Goal: Information Seeking & Learning: Learn about a topic

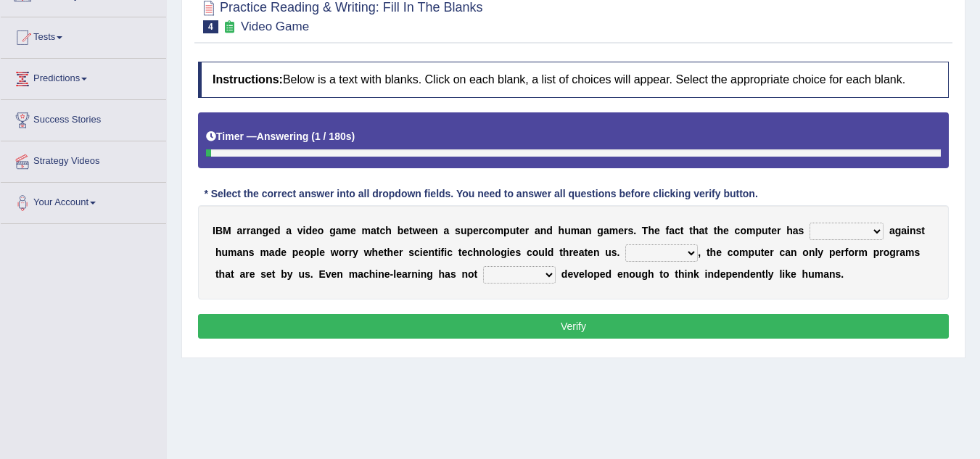
scroll to position [145, 0]
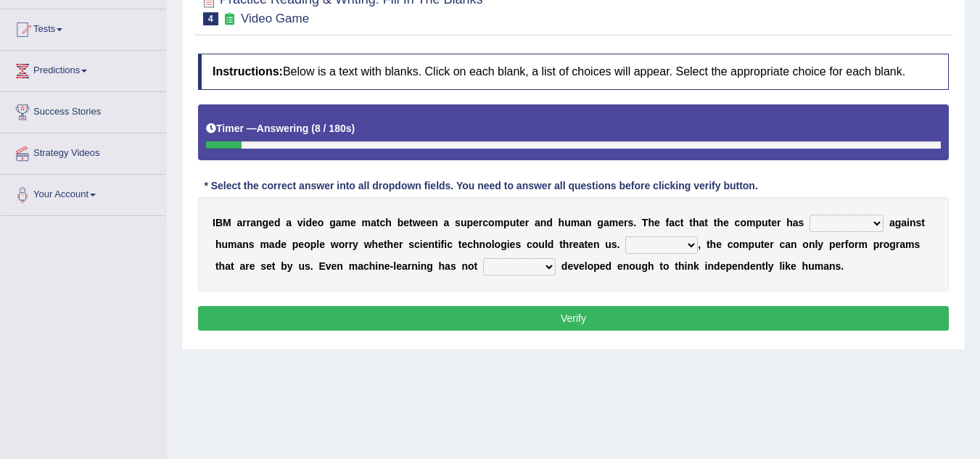
click at [877, 220] on select "competed fought acted challenged" at bounding box center [846, 223] width 74 height 17
select select "challenged"
click at [809, 215] on select "competed fought acted challenged" at bounding box center [846, 223] width 74 height 17
click at [684, 244] on select "Moreover However Thus So" at bounding box center [661, 244] width 73 height 17
select select "However"
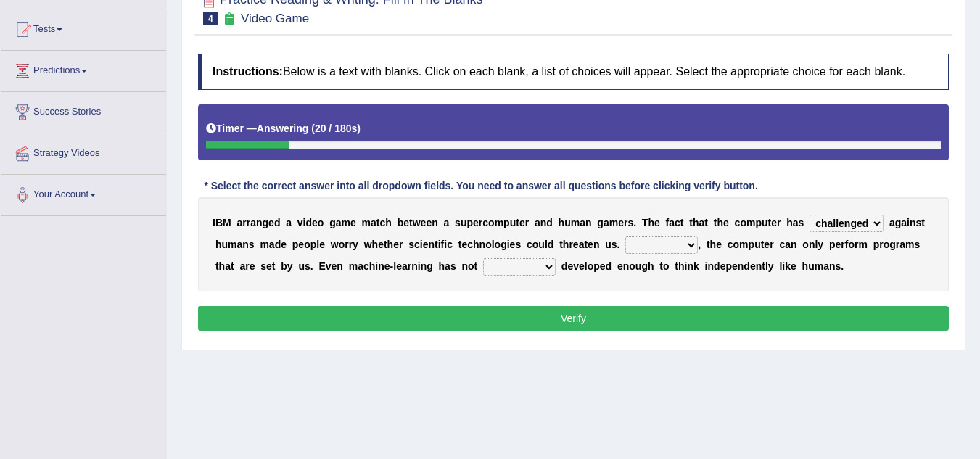
click at [625, 236] on select "Moreover However Thus So" at bounding box center [661, 244] width 73 height 17
click at [547, 269] on select "yet still only just" at bounding box center [519, 266] width 73 height 17
select select "yet"
click at [483, 258] on select "yet still only just" at bounding box center [519, 266] width 73 height 17
click at [597, 312] on button "Verify" at bounding box center [573, 318] width 750 height 25
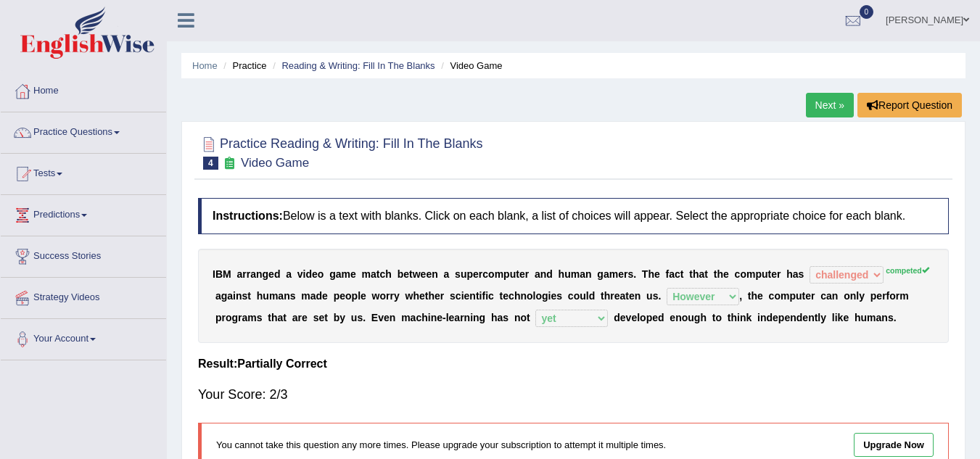
scroll to position [0, 0]
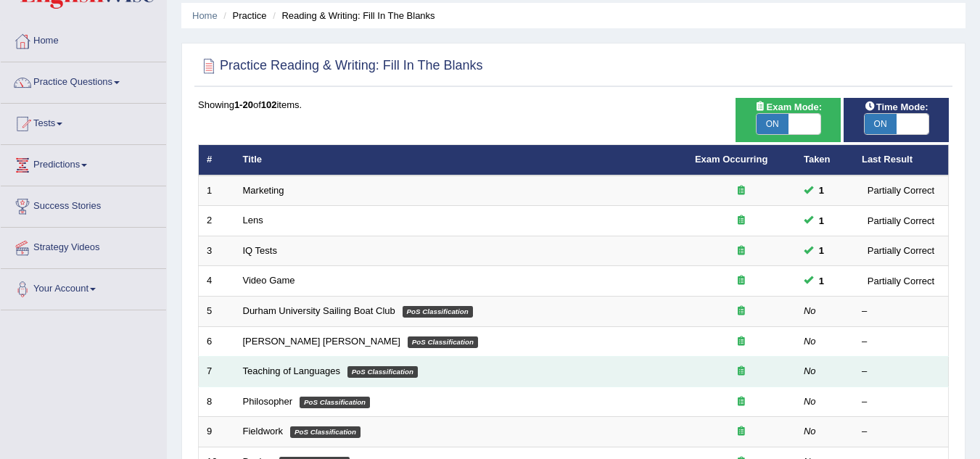
scroll to position [73, 0]
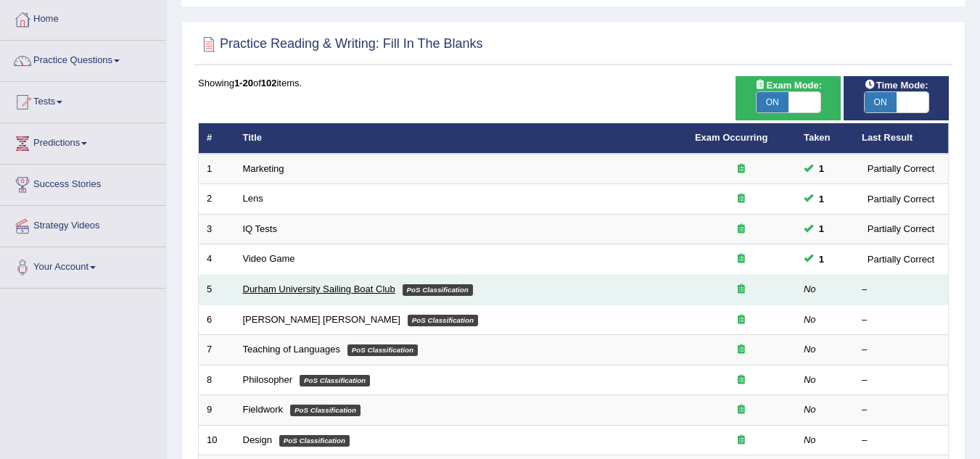
click at [340, 289] on link "Durham University Sailing Boat Club" at bounding box center [319, 288] width 152 height 11
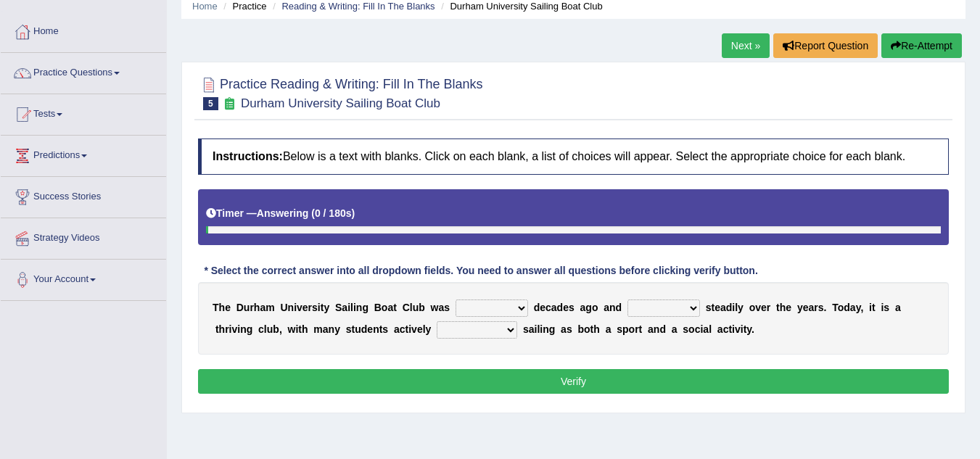
scroll to position [145, 0]
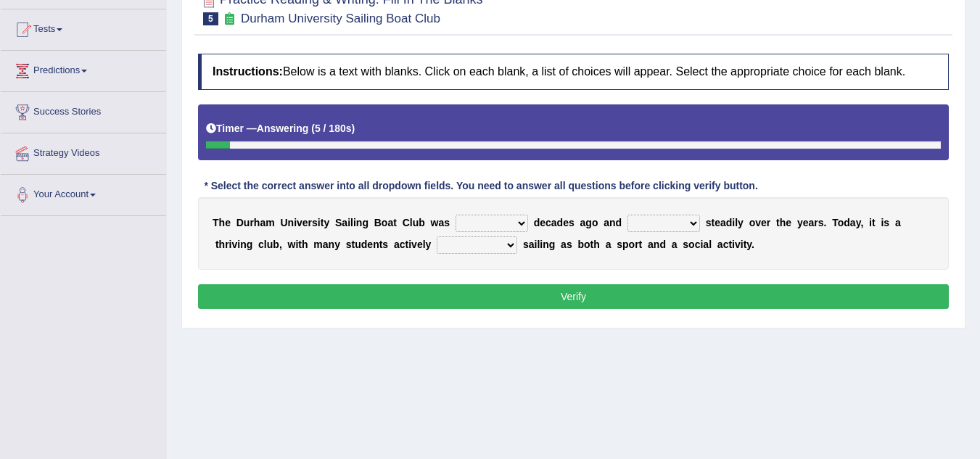
click at [522, 224] on select "found fund founded find" at bounding box center [491, 223] width 73 height 17
select select "found"
click at [455, 215] on select "found fund founded find" at bounding box center [491, 223] width 73 height 17
click at [700, 223] on b at bounding box center [703, 223] width 6 height 12
click at [694, 223] on select "grow growing has grown grown" at bounding box center [663, 223] width 73 height 17
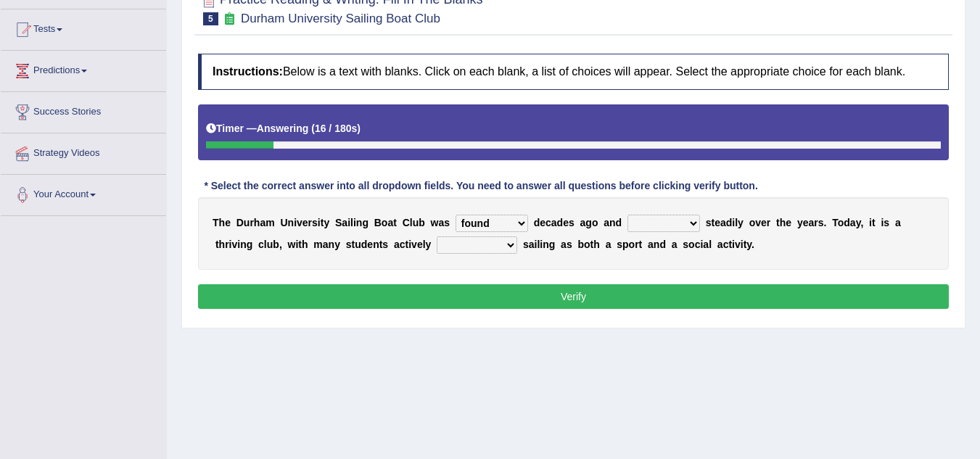
select select "has grown"
click at [627, 215] on select "grow growing has grown grown" at bounding box center [663, 223] width 73 height 17
click at [510, 247] on select "enjoy enjoyed are enjoying enjoying" at bounding box center [476, 244] width 80 height 17
click at [436, 236] on select "enjoy enjoyed are enjoying enjoying" at bounding box center [476, 244] width 80 height 17
click at [513, 246] on select "enjoy enjoyed are enjoying enjoying" at bounding box center [476, 244] width 80 height 17
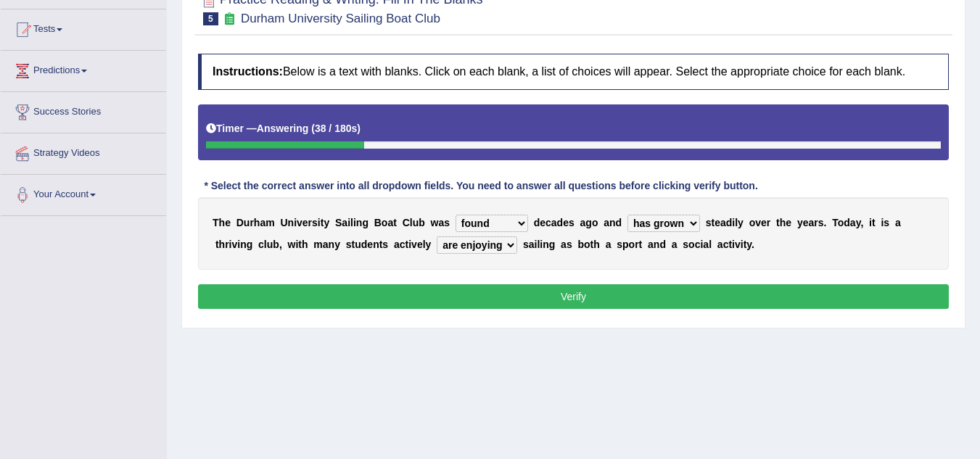
select select "enjoying"
click at [436, 236] on select "enjoy enjoyed are enjoying enjoying" at bounding box center [476, 244] width 80 height 17
click at [498, 289] on button "Verify" at bounding box center [573, 296] width 750 height 25
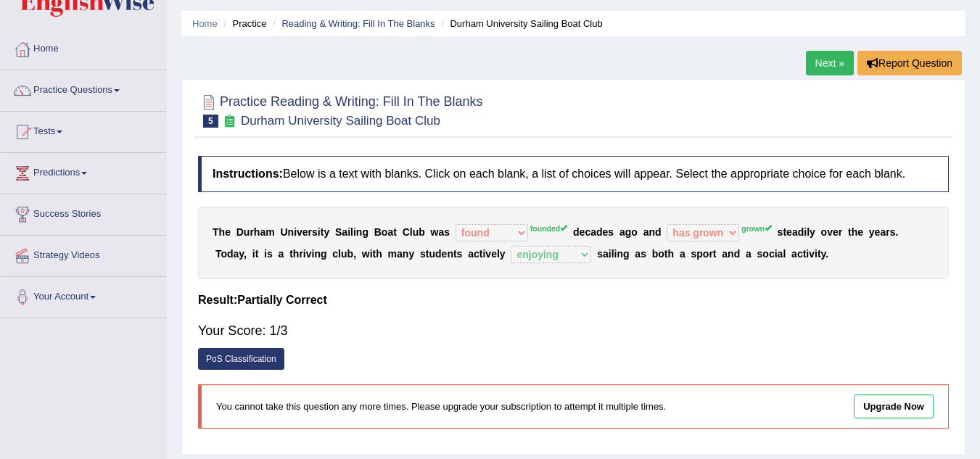
scroll to position [0, 0]
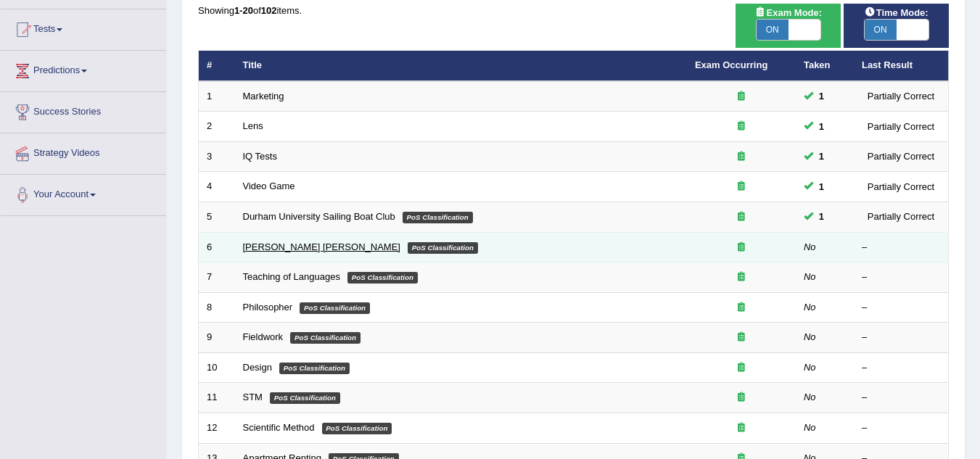
click at [270, 249] on link "[PERSON_NAME] [PERSON_NAME]" at bounding box center [321, 246] width 157 height 11
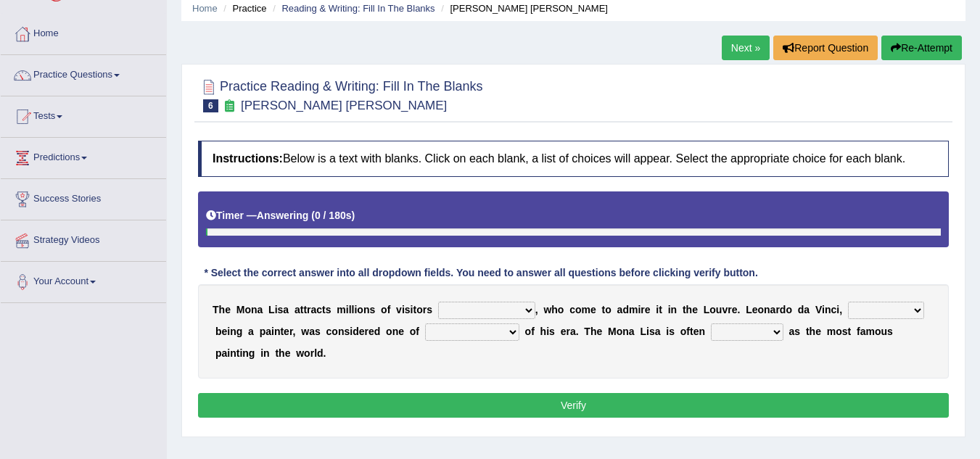
scroll to position [145, 0]
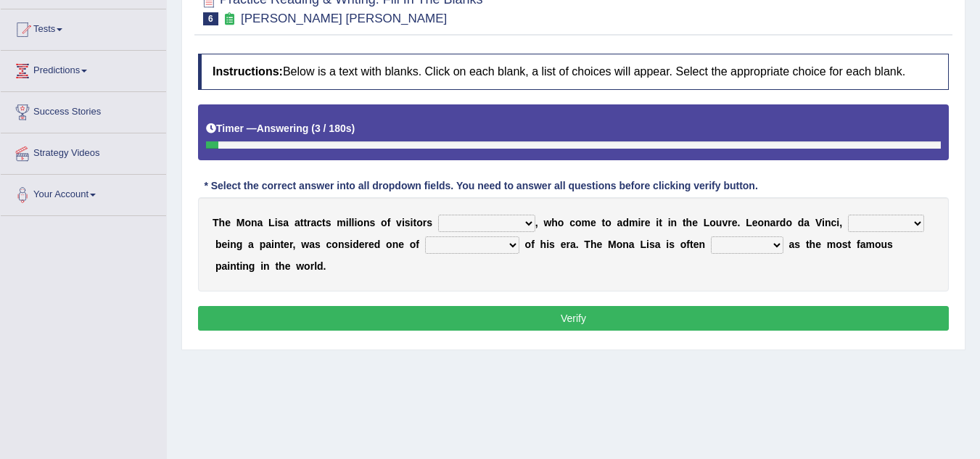
click at [524, 221] on select "around the year the all year all year round per year" at bounding box center [486, 223] width 97 height 17
select select "all year round"
click at [438, 215] on select "around the year the all year all year round per year" at bounding box center [486, 223] width 97 height 17
click at [917, 225] on select "rather than as much as as well as as long as" at bounding box center [886, 223] width 76 height 17
select select "rather than"
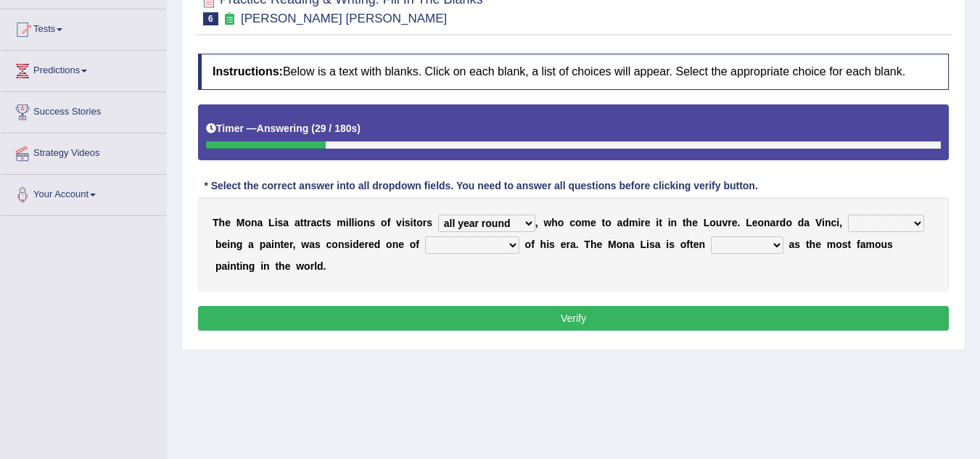
click at [848, 215] on select "rather than as much as as well as as long as" at bounding box center [886, 223] width 76 height 17
click at [506, 247] on select "better artists artist the better artist the best artists" at bounding box center [472, 244] width 94 height 17
select select "the best artists"
click at [425, 236] on select "better artists artist the better artist the best artists" at bounding box center [472, 244] width 94 height 17
click at [778, 244] on select "classified suggested predicted described" at bounding box center [747, 244] width 73 height 17
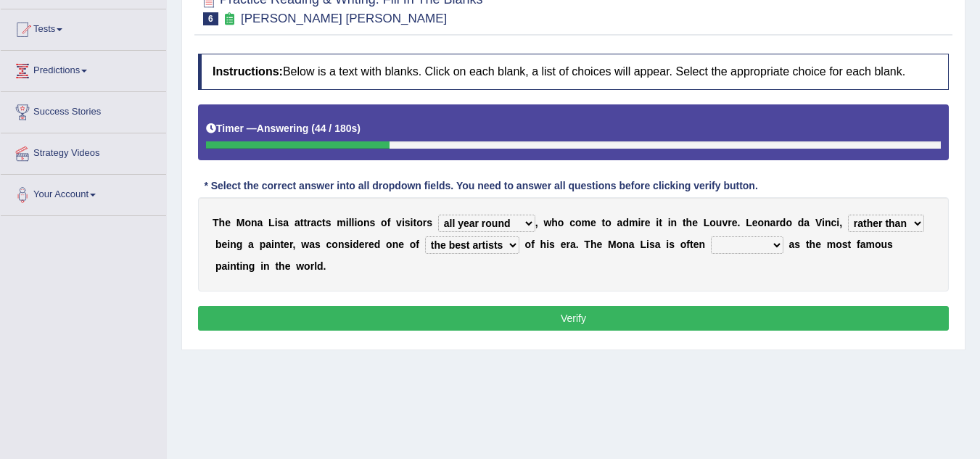
select select "classified"
click at [711, 236] on select "classified suggested predicted described" at bounding box center [747, 244] width 73 height 17
click at [657, 322] on button "Verify" at bounding box center [573, 318] width 750 height 25
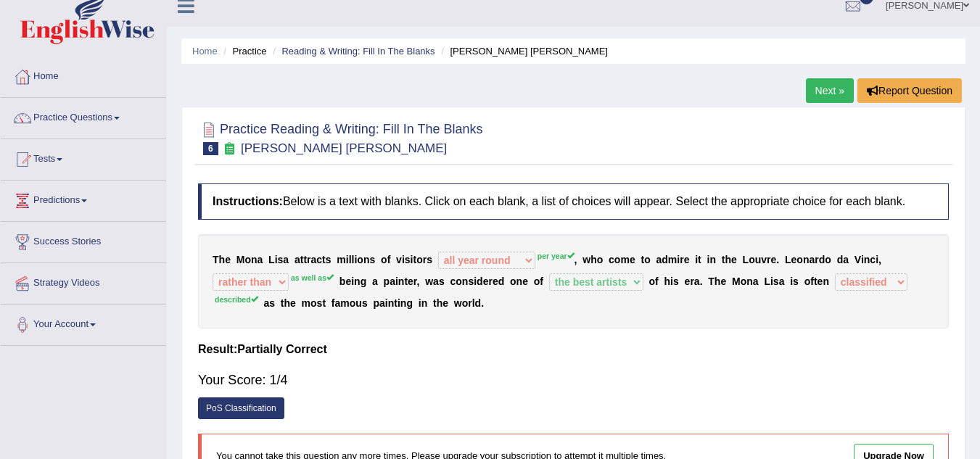
scroll to position [0, 0]
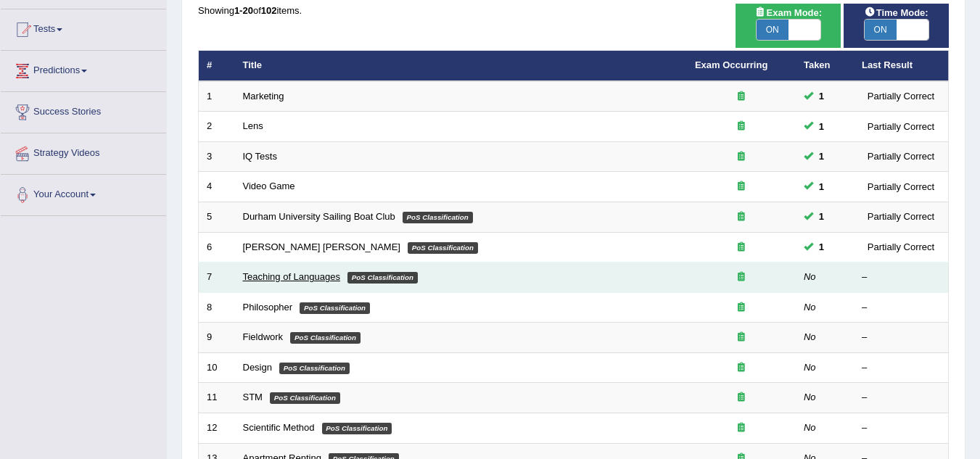
click at [308, 273] on link "Teaching of Languages" at bounding box center [291, 276] width 97 height 11
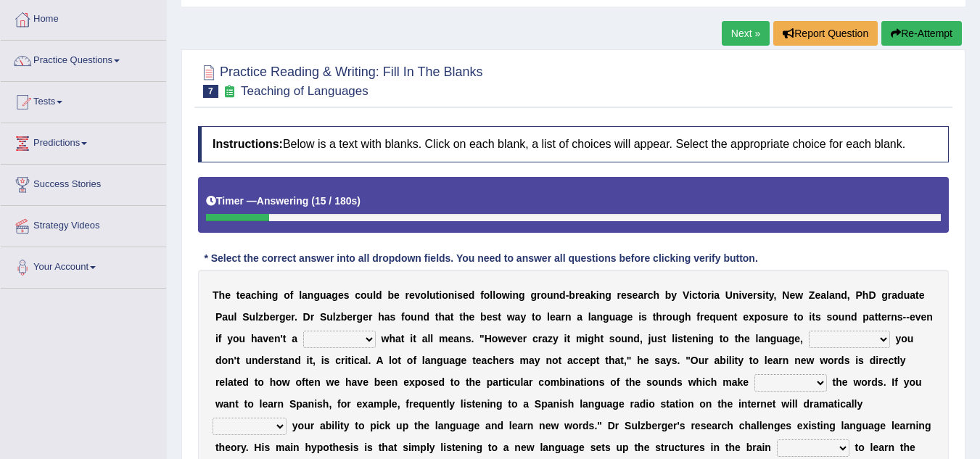
scroll to position [145, 0]
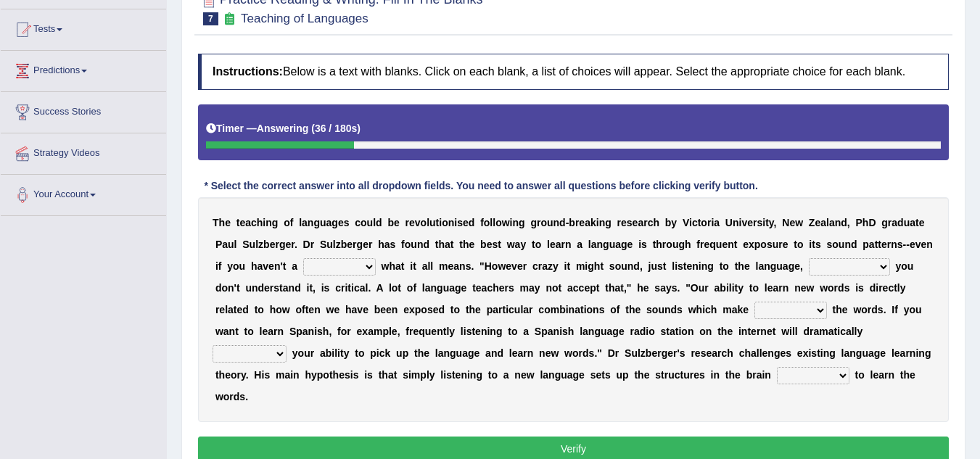
click at [368, 265] on select "dew claw clue due" at bounding box center [339, 266] width 73 height 17
select select "clue"
click at [303, 258] on select "dew claw clue due" at bounding box center [339, 266] width 73 height 17
click at [881, 266] on select "but also all together even though if so" at bounding box center [848, 266] width 81 height 17
select select "even though"
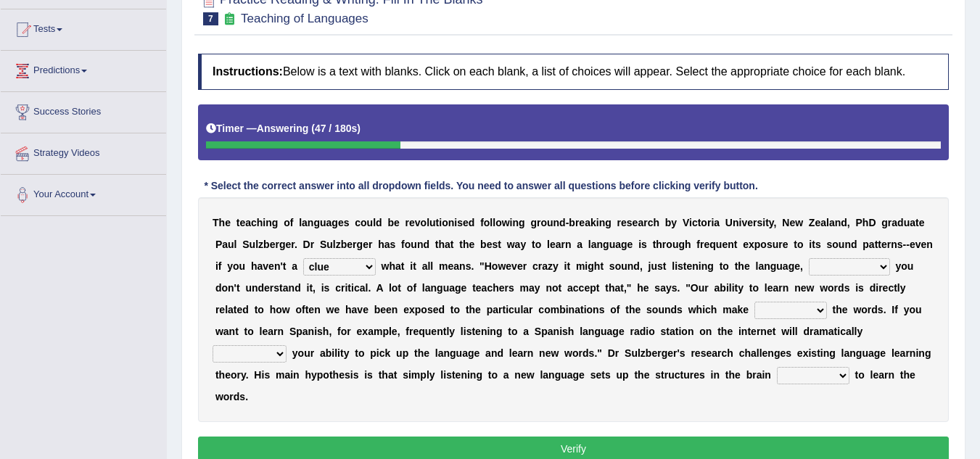
click at [808, 258] on select "but also all together even though if so" at bounding box center [848, 266] width 81 height 17
click at [816, 312] on select "down up of on" at bounding box center [790, 310] width 73 height 17
select select "up"
click at [754, 302] on select "down up of on" at bounding box center [790, 310] width 73 height 17
click at [280, 351] on select "evaluate exaggerate describe boost" at bounding box center [249, 353] width 74 height 17
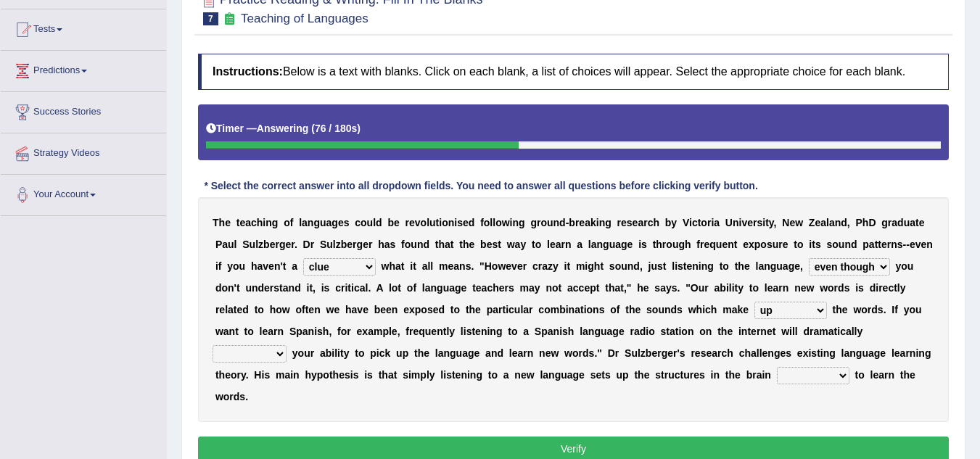
select select "boost"
click at [212, 345] on select "evaluate exaggerate describe boost" at bounding box center [249, 353] width 74 height 17
click at [843, 376] on select "requiring required directed to require" at bounding box center [813, 375] width 73 height 17
select select "required"
click at [777, 367] on select "requiring required directed to require" at bounding box center [813, 375] width 73 height 17
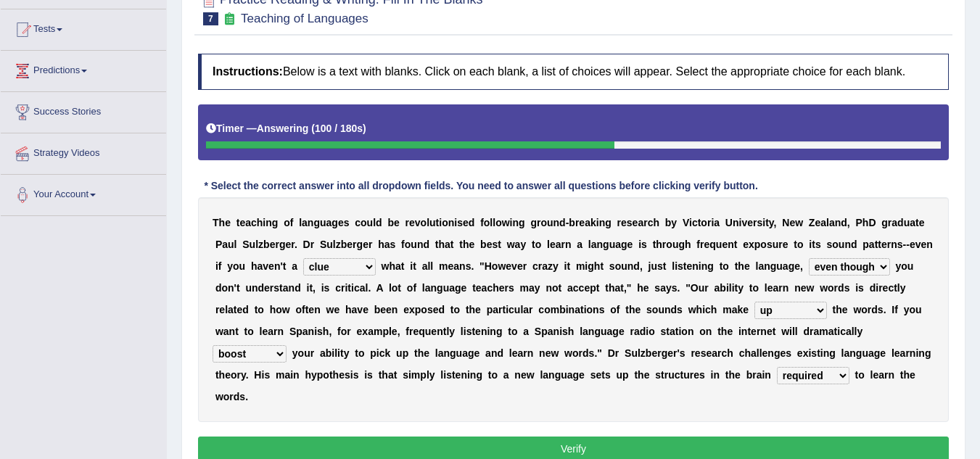
click at [561, 446] on button "Verify" at bounding box center [573, 448] width 750 height 25
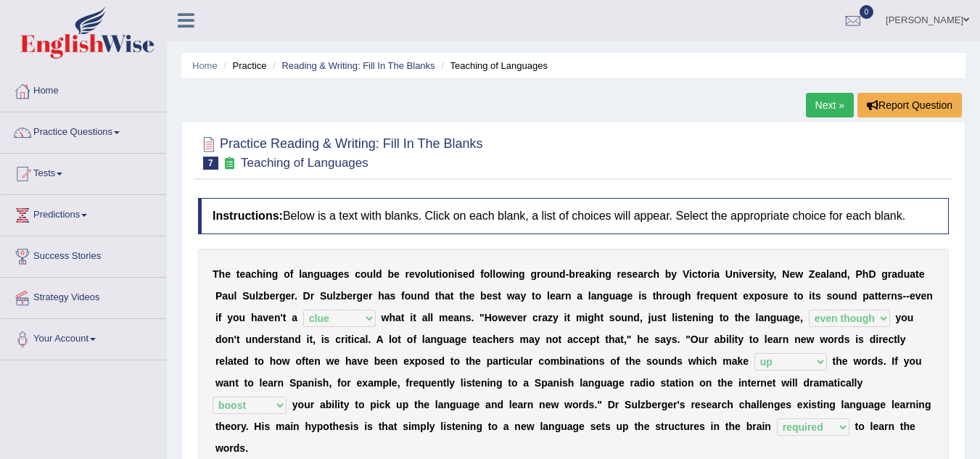
scroll to position [0, 0]
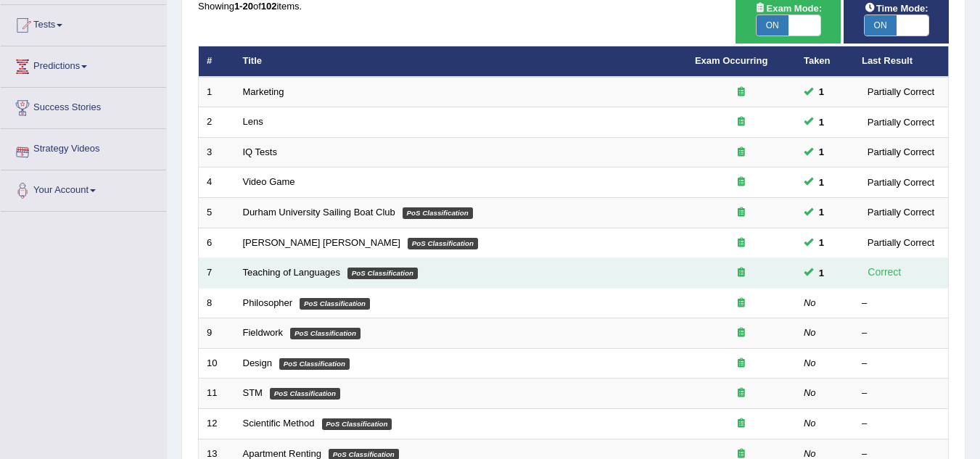
scroll to position [218, 0]
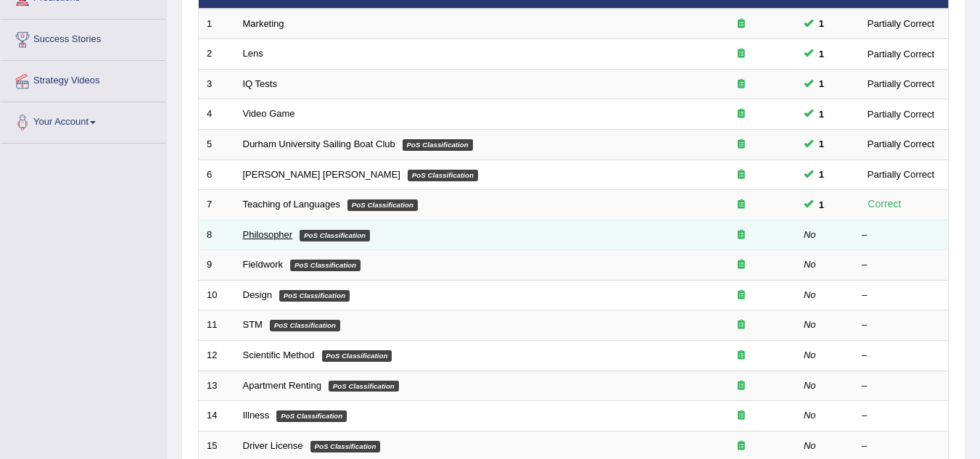
click at [258, 235] on link "Philosopher" at bounding box center [268, 234] width 50 height 11
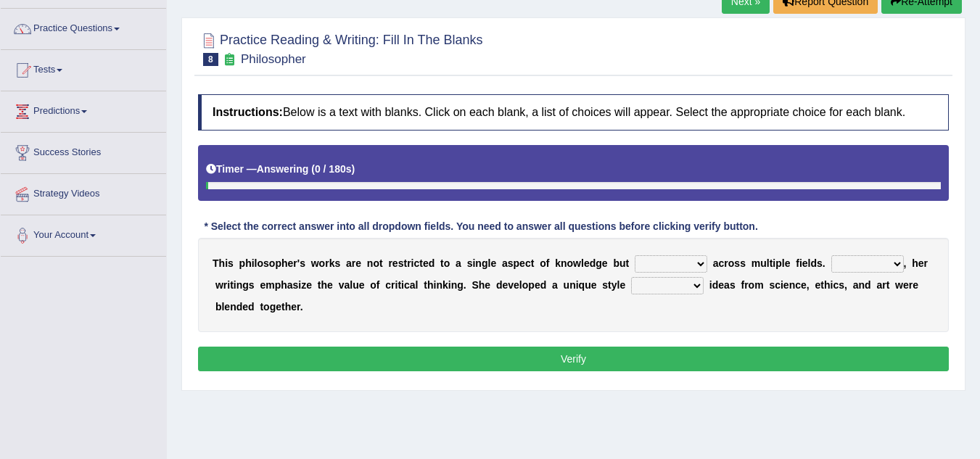
scroll to position [145, 0]
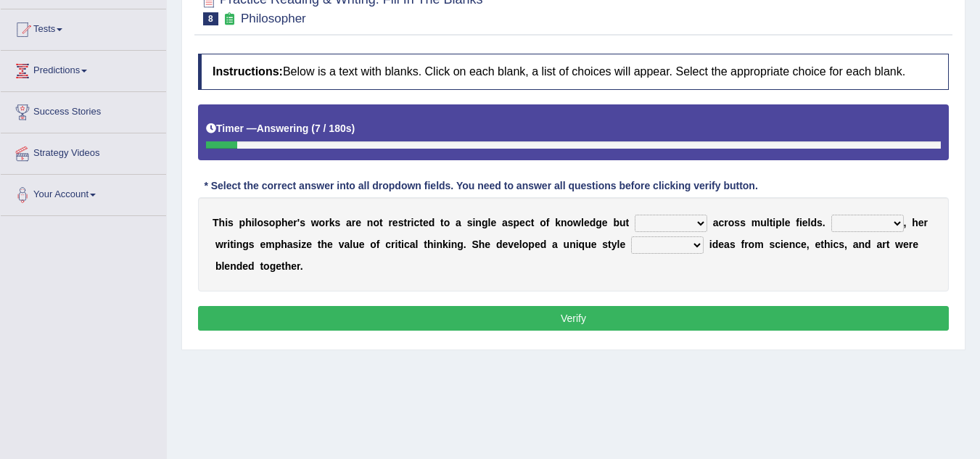
click at [699, 225] on select "constrain contain assemble extend" at bounding box center [670, 223] width 73 height 17
select select "extend"
click at [634, 215] on select "constrain contain assemble extend" at bounding box center [670, 223] width 73 height 17
click at [903, 220] on b "," at bounding box center [904, 223] width 3 height 12
click at [900, 221] on select "Rather So Moreover Likely" at bounding box center [867, 223] width 73 height 17
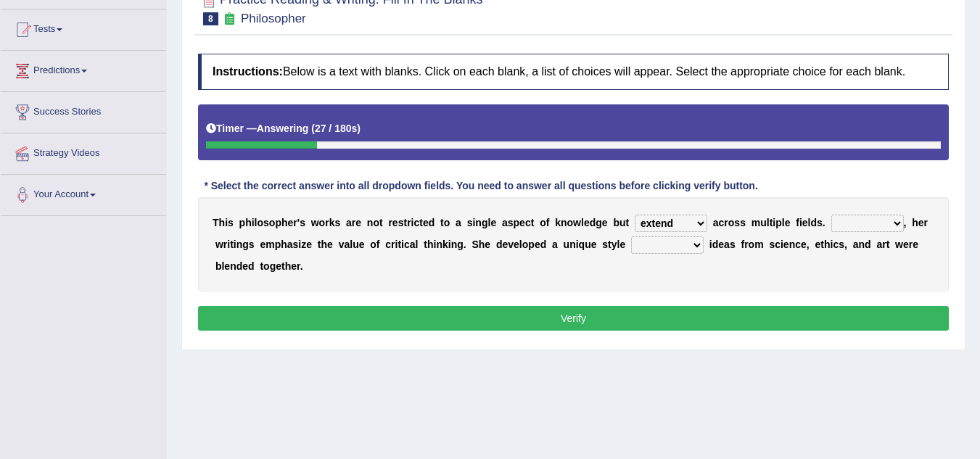
select select "Moreover"
click at [831, 215] on select "Rather So Moreover Likely" at bounding box center [867, 223] width 73 height 17
click at [701, 241] on select "in that that which in which" at bounding box center [667, 244] width 73 height 17
click at [631, 236] on select "in that that which in which" at bounding box center [667, 244] width 73 height 17
click at [697, 247] on select "in that that which in which" at bounding box center [667, 244] width 73 height 17
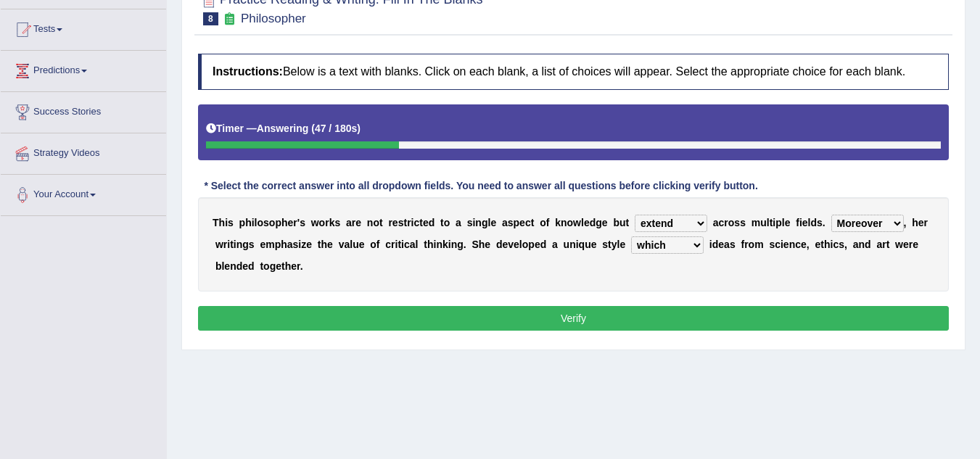
click at [631, 236] on select "in that that which in which" at bounding box center [667, 244] width 73 height 17
click at [696, 239] on select "in that that which in which" at bounding box center [667, 244] width 73 height 17
select select "in which"
click at [631, 236] on select "in that that which in which" at bounding box center [667, 244] width 73 height 17
click at [540, 315] on button "Verify" at bounding box center [573, 318] width 750 height 25
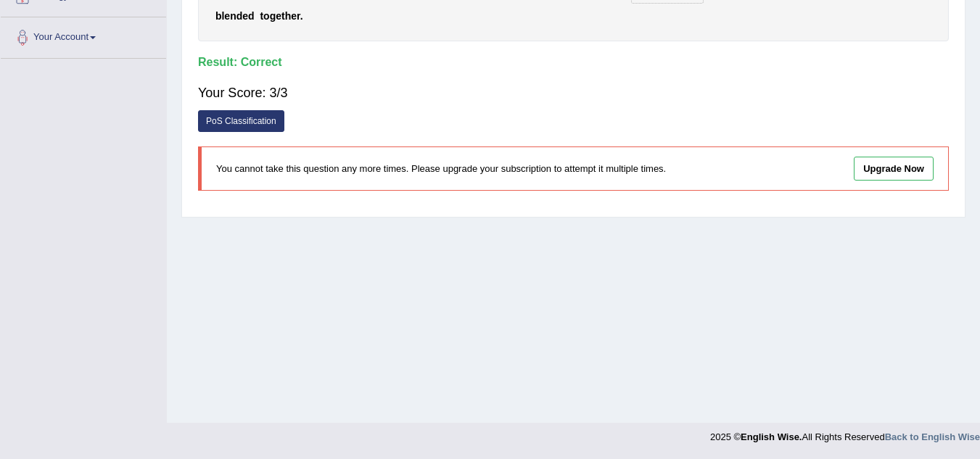
scroll to position [0, 0]
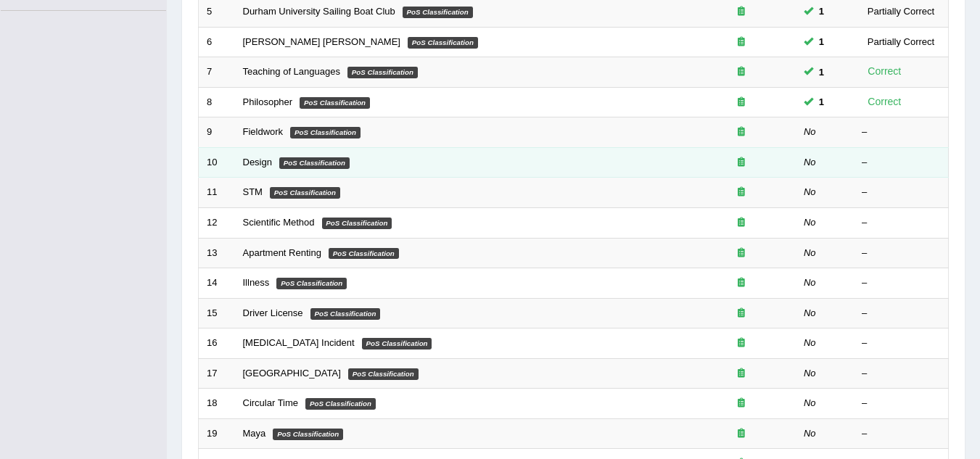
scroll to position [325, 0]
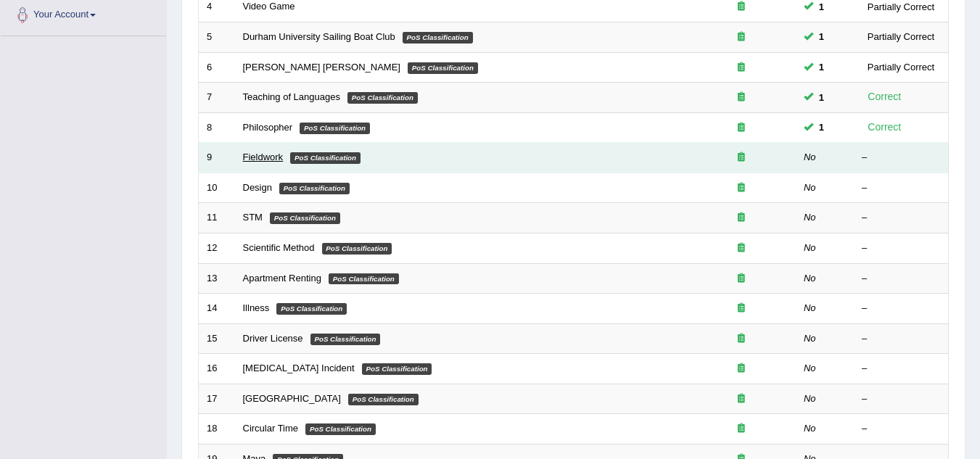
click at [265, 158] on link "Fieldwork" at bounding box center [263, 157] width 41 height 11
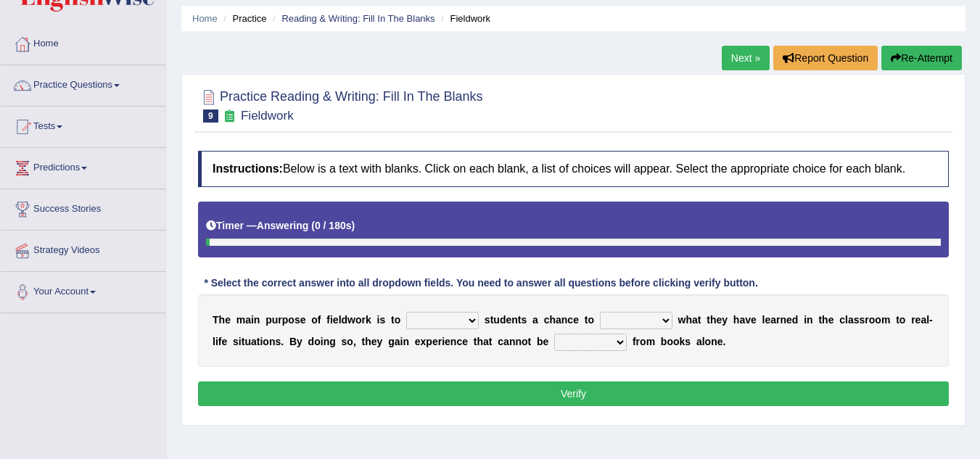
scroll to position [145, 0]
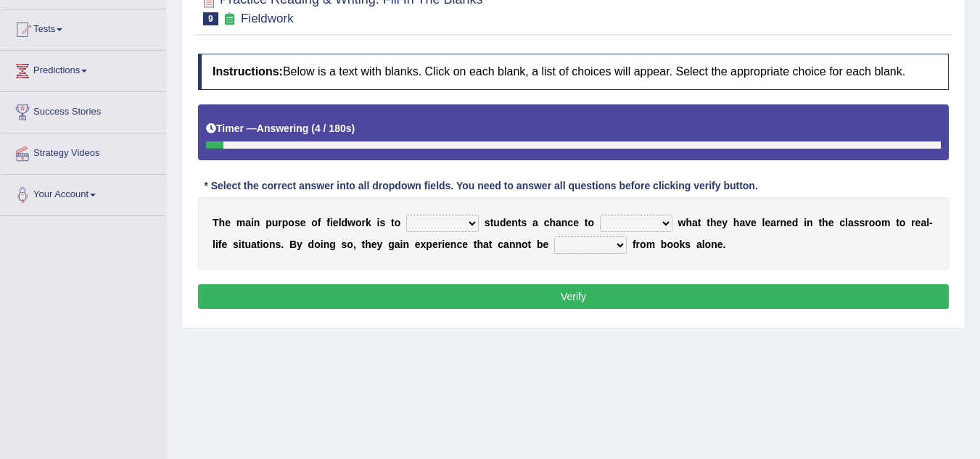
click at [471, 220] on select "resemble stow rave offer" at bounding box center [442, 223] width 73 height 17
select select "offer"
click at [406, 215] on select "resemble stow rave offer" at bounding box center [442, 223] width 73 height 17
click at [663, 224] on select "compare align apply dismount" at bounding box center [636, 223] width 73 height 17
select select "apply"
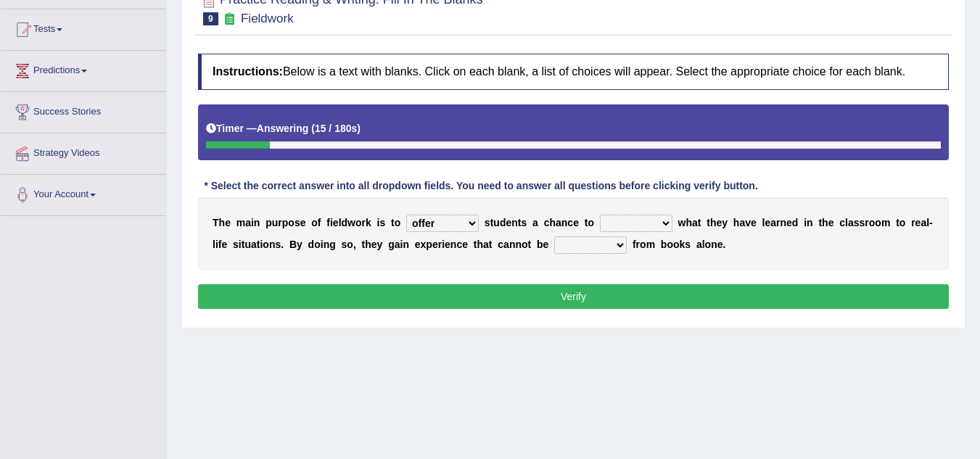
click at [600, 215] on select "compare align apply dismount" at bounding box center [636, 223] width 73 height 17
click at [623, 247] on select "originated prepared obtained touted" at bounding box center [590, 244] width 73 height 17
select select "obtained"
click at [554, 236] on select "originated prepared obtained touted" at bounding box center [590, 244] width 73 height 17
click at [621, 297] on button "Verify" at bounding box center [573, 296] width 750 height 25
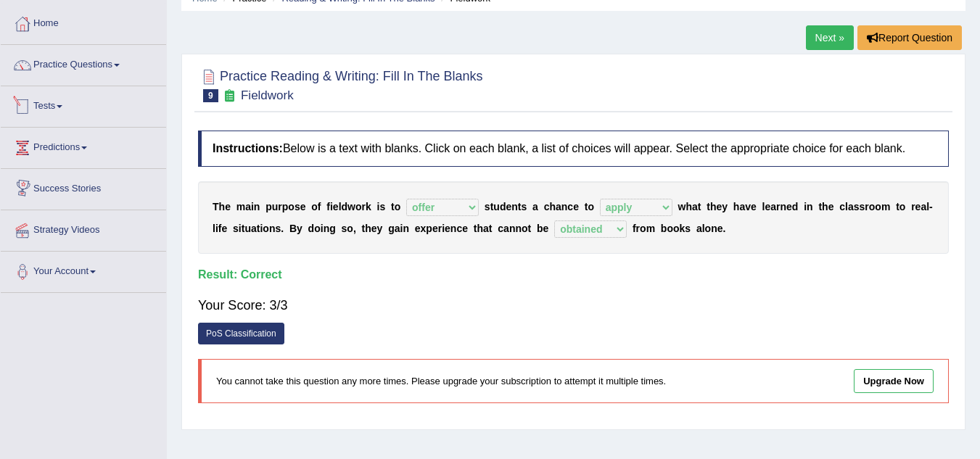
scroll to position [0, 0]
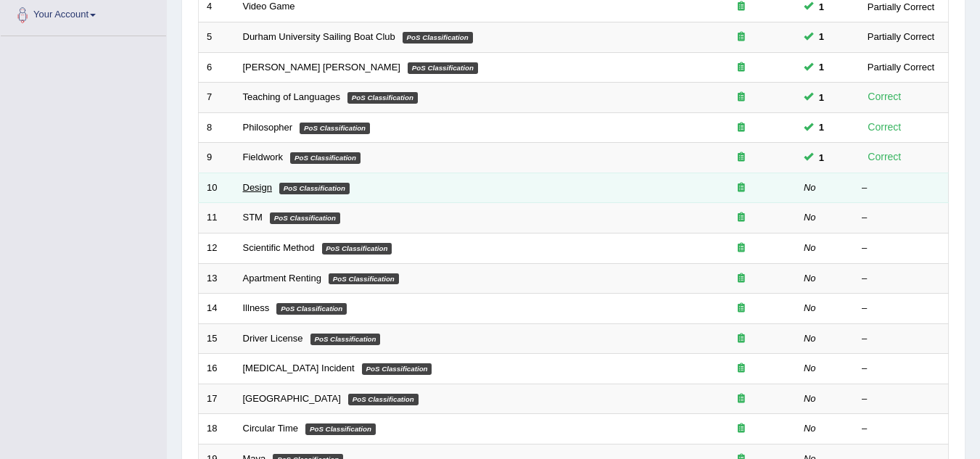
click at [243, 185] on link "Design" at bounding box center [257, 187] width 29 height 11
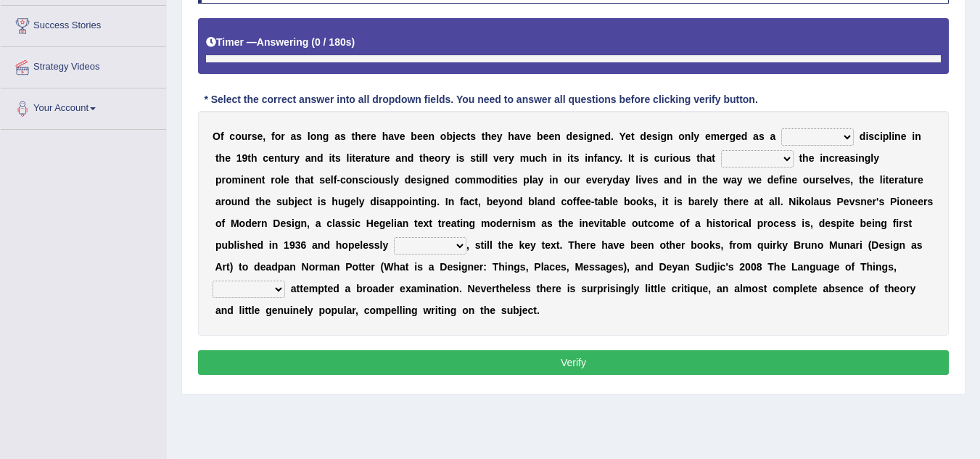
scroll to position [241, 0]
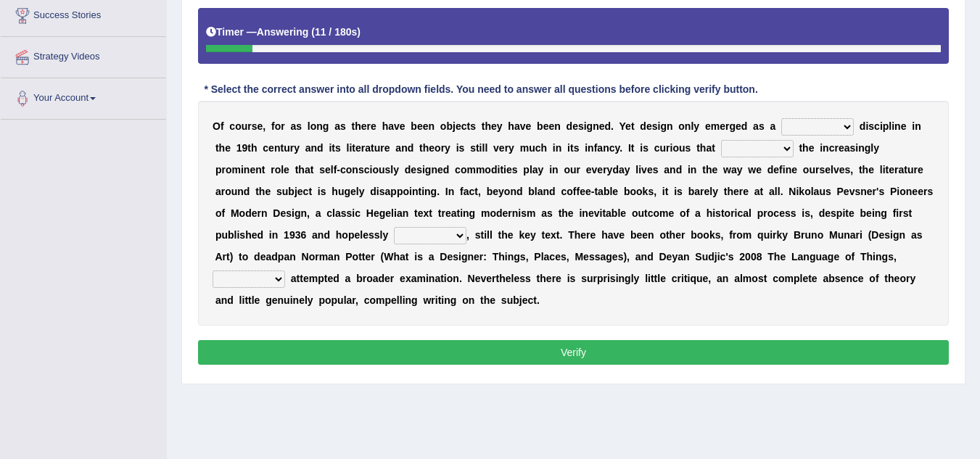
click at [850, 123] on select "bilateral ubiquitous foremost dedicated" at bounding box center [817, 126] width 73 height 17
select select "foremost"
click at [781, 118] on select "bilateral ubiquitous foremost dedicated" at bounding box center [817, 126] width 73 height 17
click at [788, 152] on select "since despite within through" at bounding box center [757, 148] width 73 height 17
select select "despite"
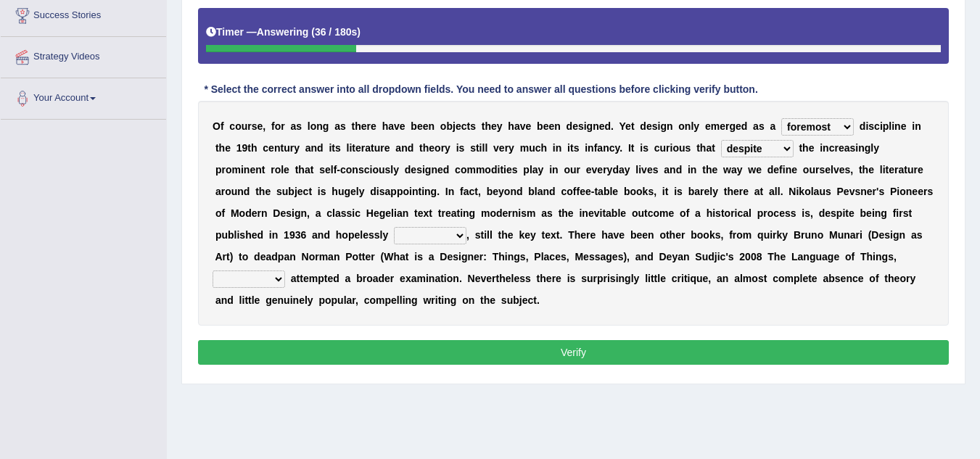
click at [721, 140] on select "since despite within through" at bounding box center [757, 148] width 73 height 17
click at [460, 235] on select "dates dating date dated" at bounding box center [430, 235] width 73 height 17
select select "dates"
click at [394, 227] on select "dates dating date dated" at bounding box center [430, 235] width 73 height 17
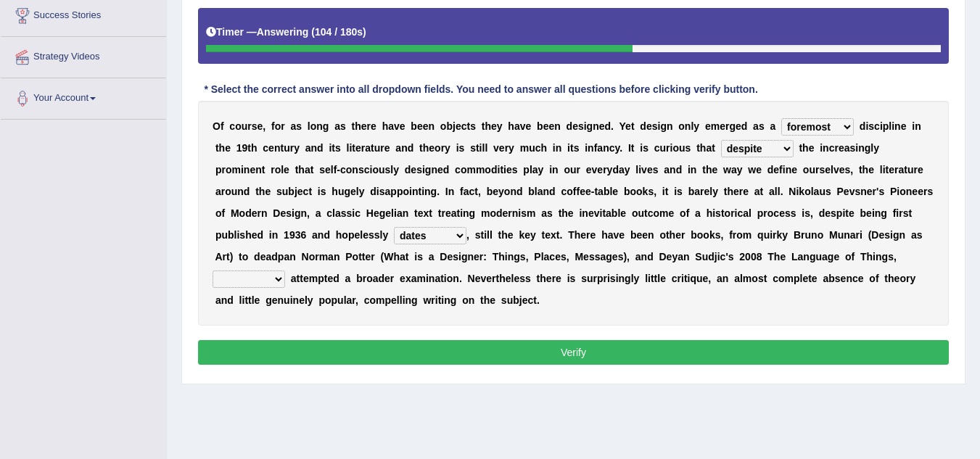
click at [283, 277] on select "which then however as" at bounding box center [248, 278] width 73 height 17
select select "then"
click at [212, 270] on select "which then however as" at bounding box center [248, 278] width 73 height 17
click at [571, 354] on button "Verify" at bounding box center [573, 352] width 750 height 25
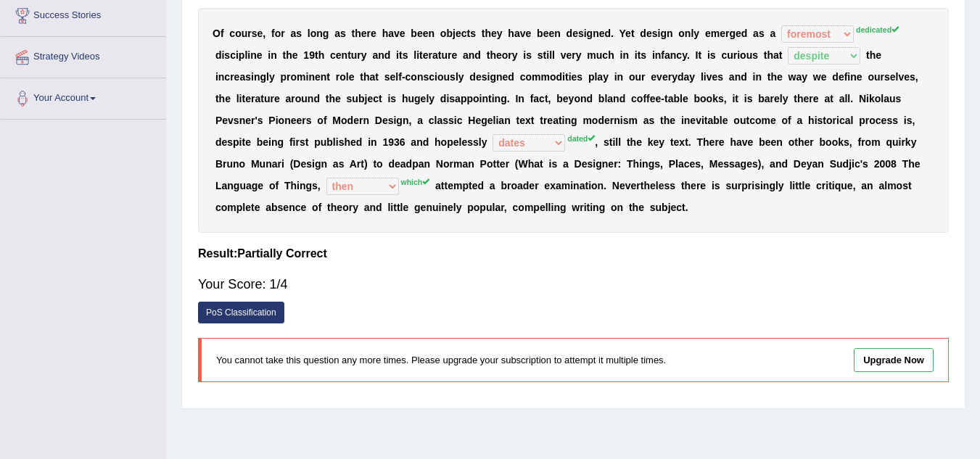
scroll to position [169, 0]
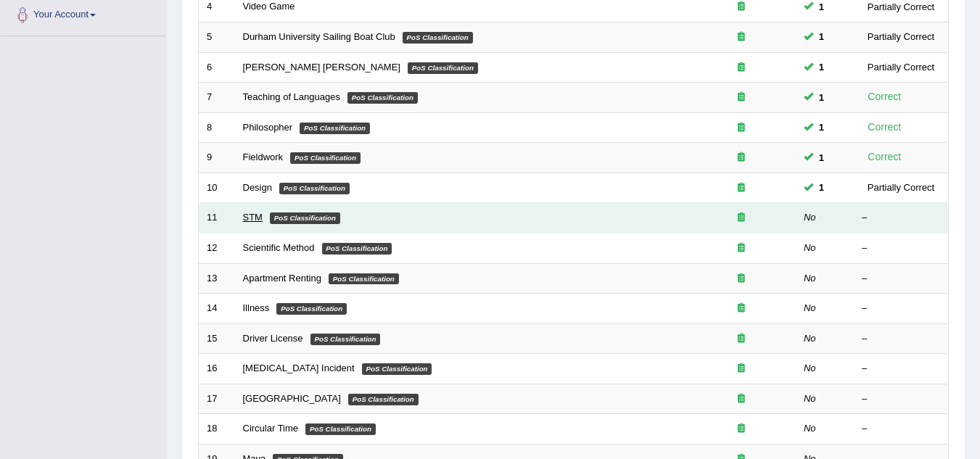
click at [244, 218] on link "STM" at bounding box center [253, 217] width 20 height 11
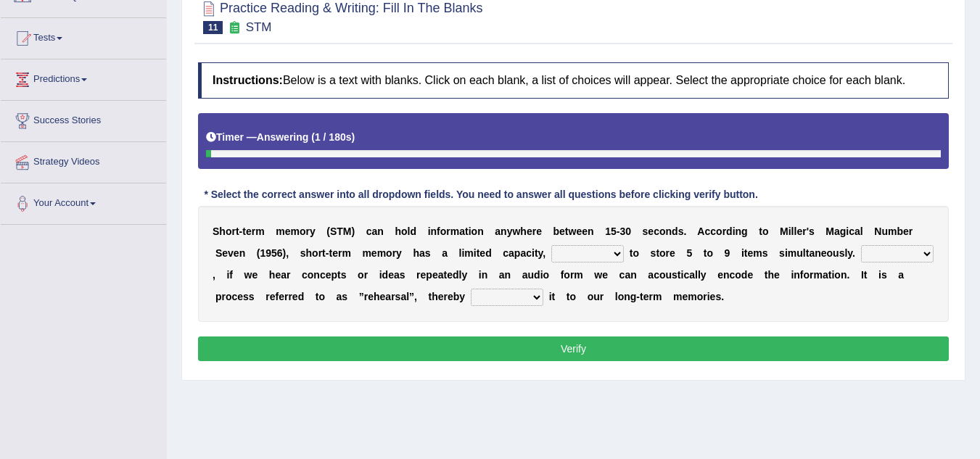
scroll to position [145, 0]
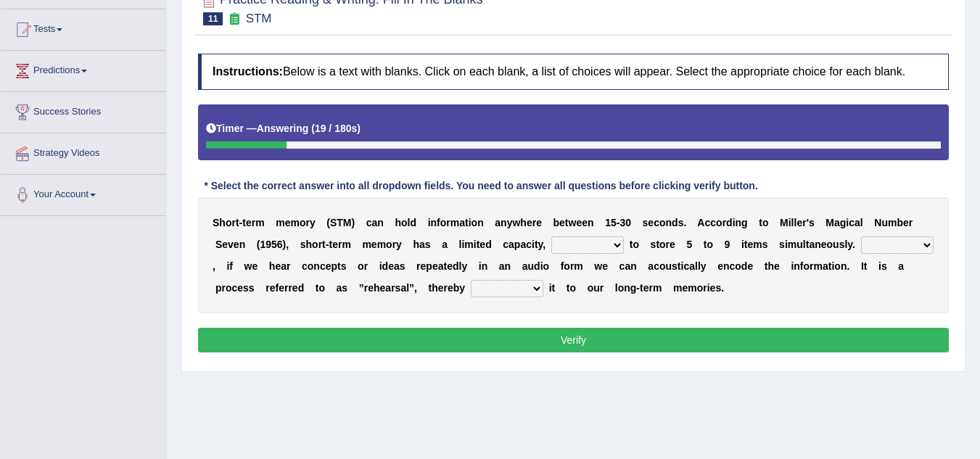
click at [616, 244] on select "being able is able be able unable" at bounding box center [587, 244] width 73 height 17
select select "being able"
click at [551, 236] on select "being able is able be able unable" at bounding box center [587, 244] width 73 height 17
click at [928, 243] on select "However So Moreover Therefore" at bounding box center [897, 244] width 73 height 17
select select "However"
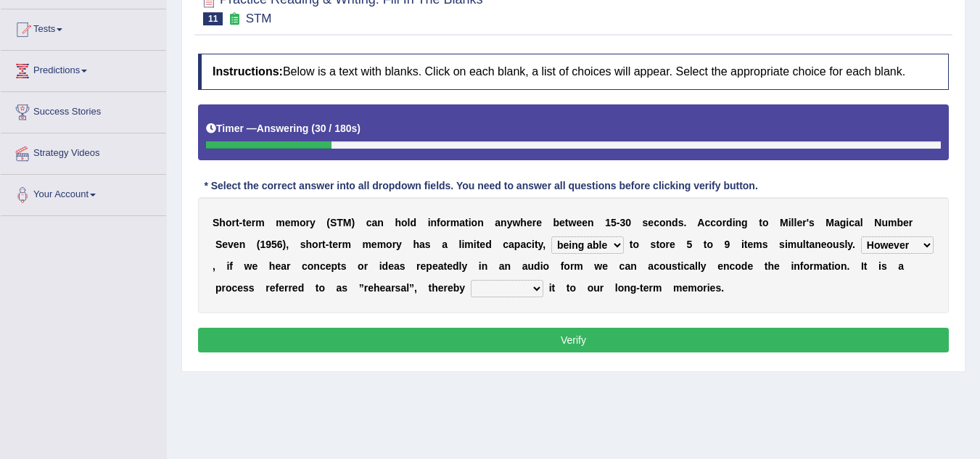
click at [861, 236] on select "However So Moreover Therefore" at bounding box center [897, 244] width 73 height 17
click at [535, 287] on select "commit commits commiting commited" at bounding box center [507, 288] width 73 height 17
select select "commiting"
click at [471, 280] on select "commit commits commiting commited" at bounding box center [507, 288] width 73 height 17
click at [545, 335] on button "Verify" at bounding box center [573, 340] width 750 height 25
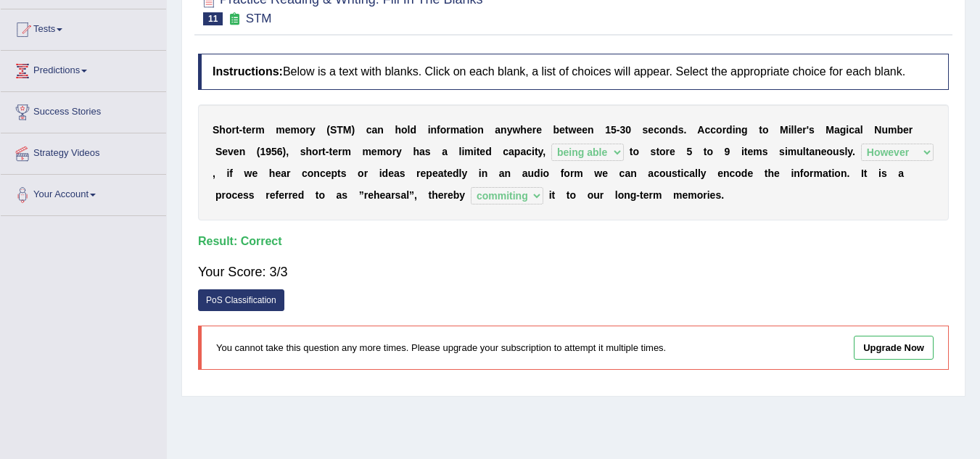
scroll to position [0, 0]
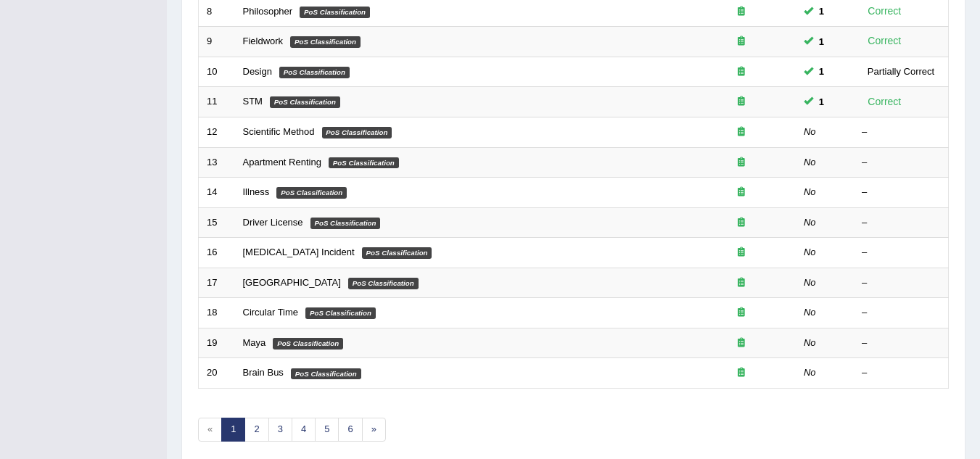
scroll to position [501, 0]
